Goal: Task Accomplishment & Management: Manage account settings

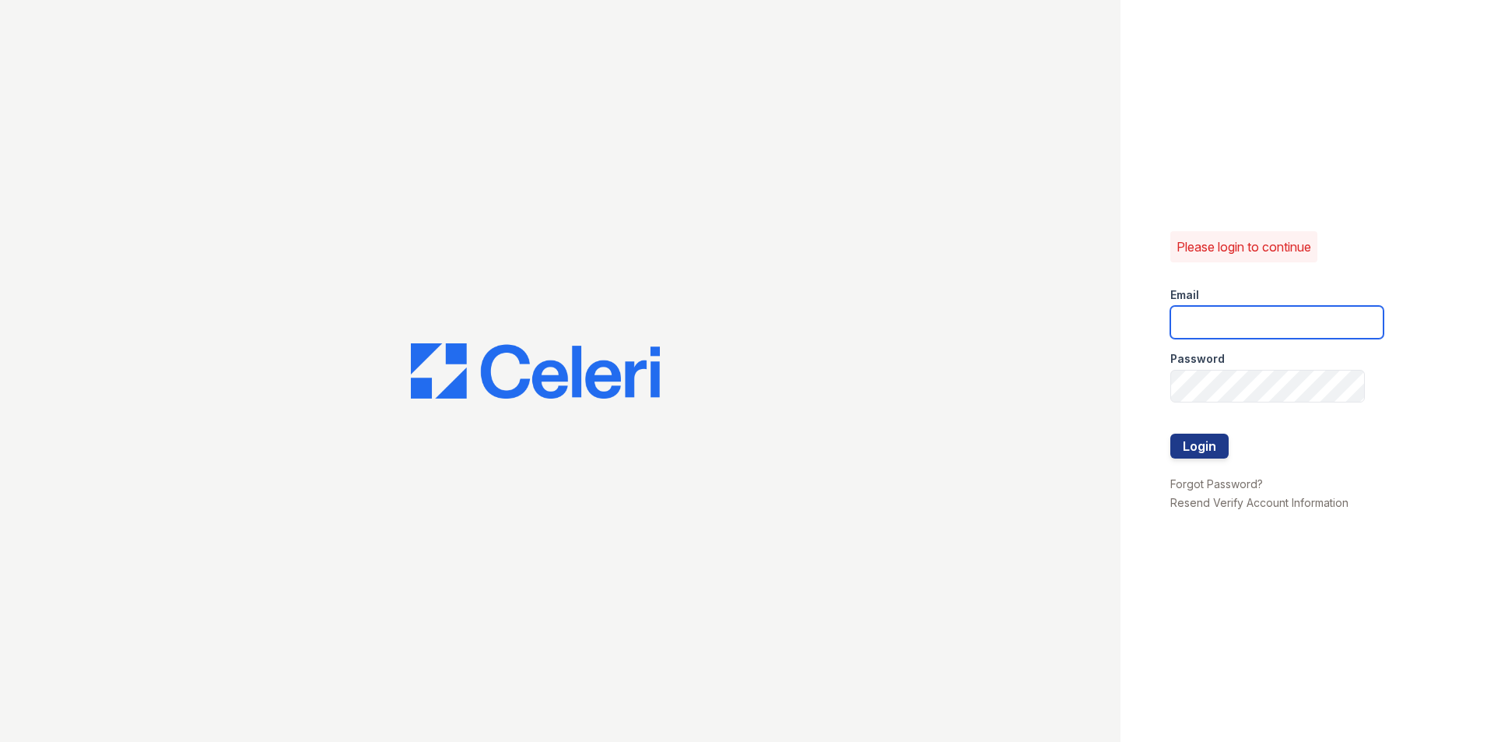
drag, startPoint x: 1272, startPoint y: 311, endPoint x: 1271, endPoint y: 319, distance: 7.8
click at [1271, 317] on input "email" at bounding box center [1277, 322] width 213 height 33
type input "wstallings@mmgmgt.com"
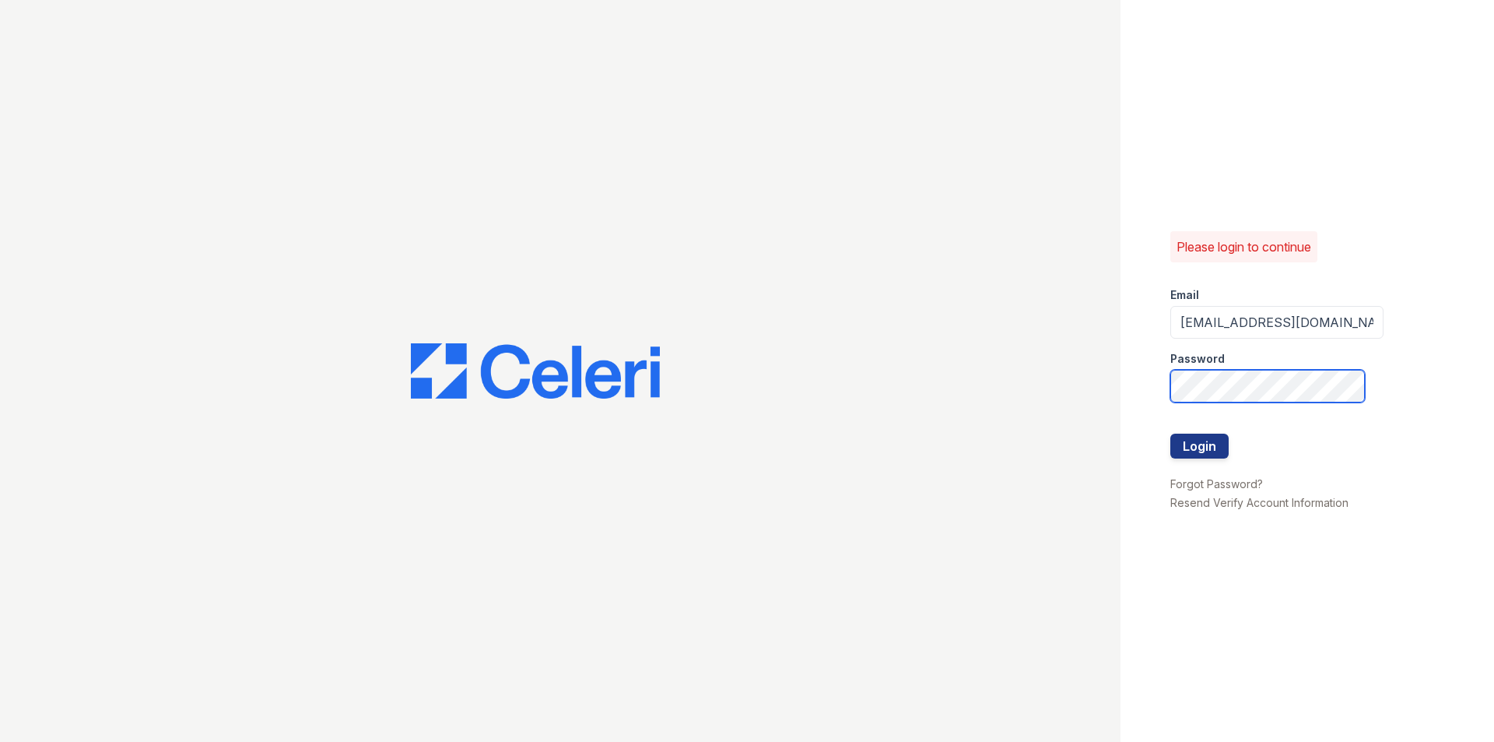
click at [1171, 434] on button "Login" at bounding box center [1200, 446] width 58 height 25
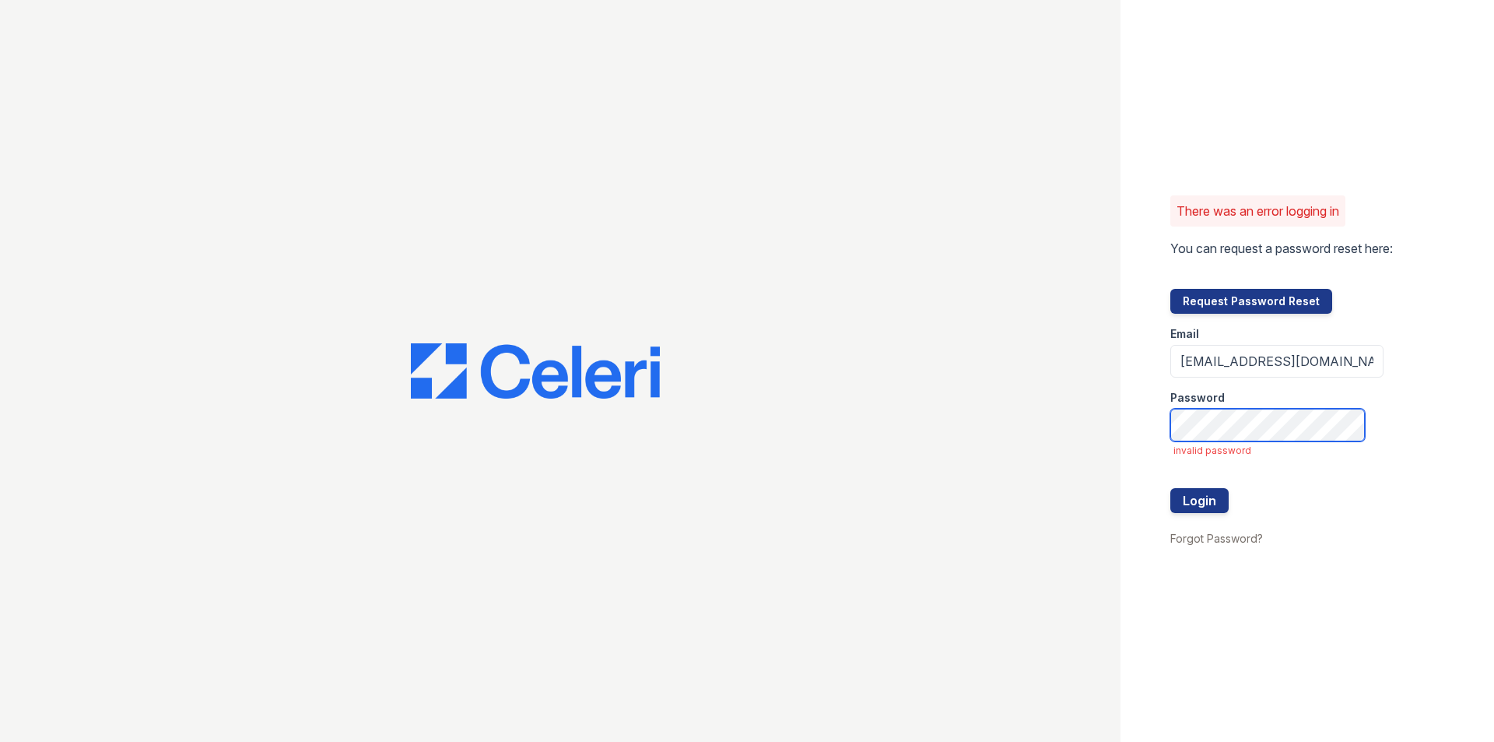
click at [1171, 488] on button "Login" at bounding box center [1200, 500] width 58 height 25
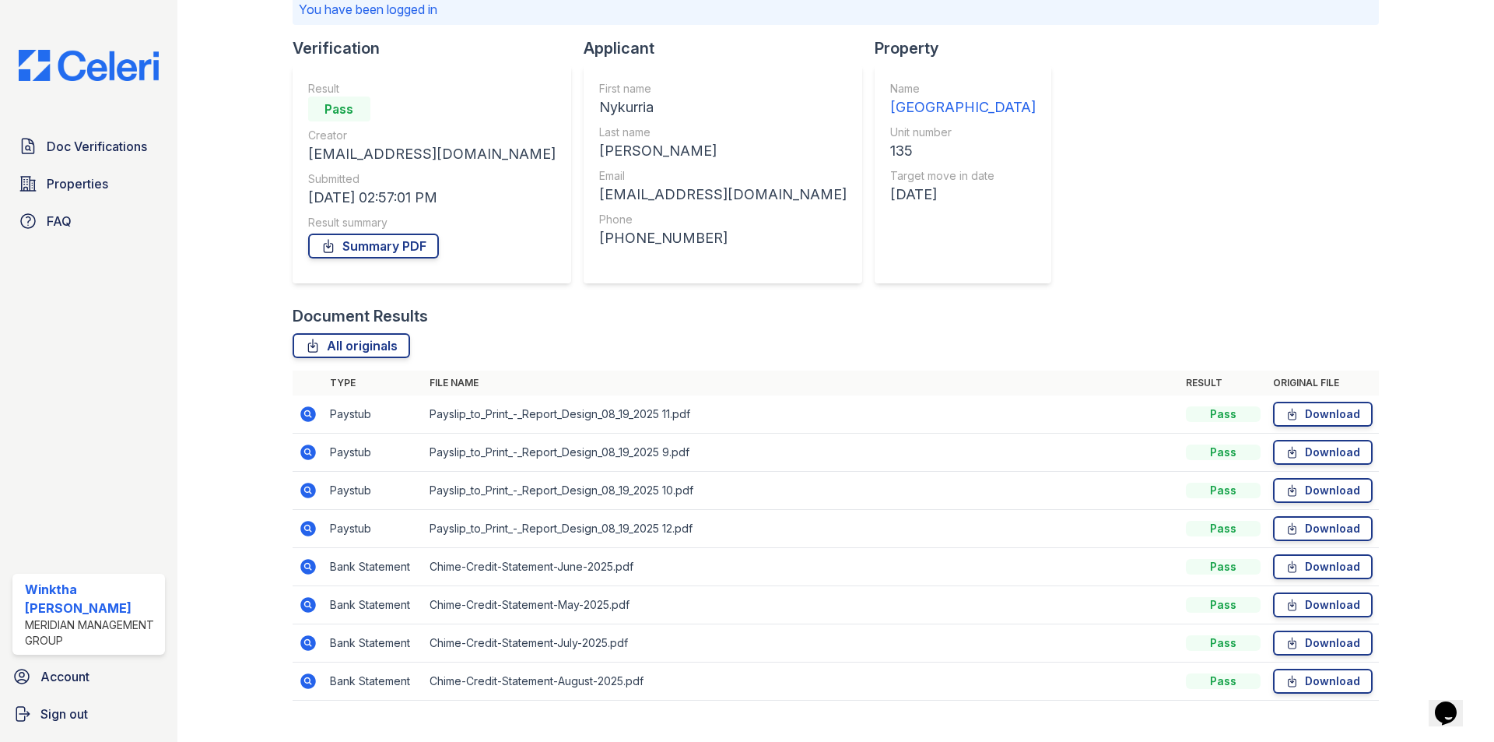
scroll to position [149, 0]
